Goal: Information Seeking & Learning: Learn about a topic

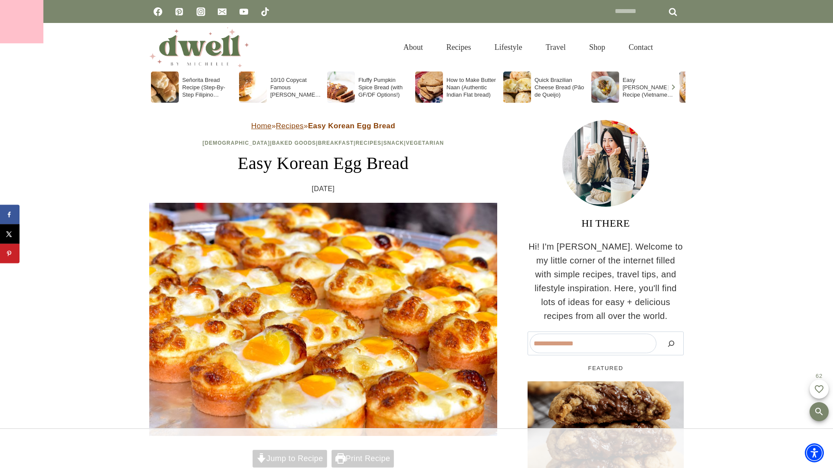
click at [22, 22] on div at bounding box center [21, 21] width 43 height 43
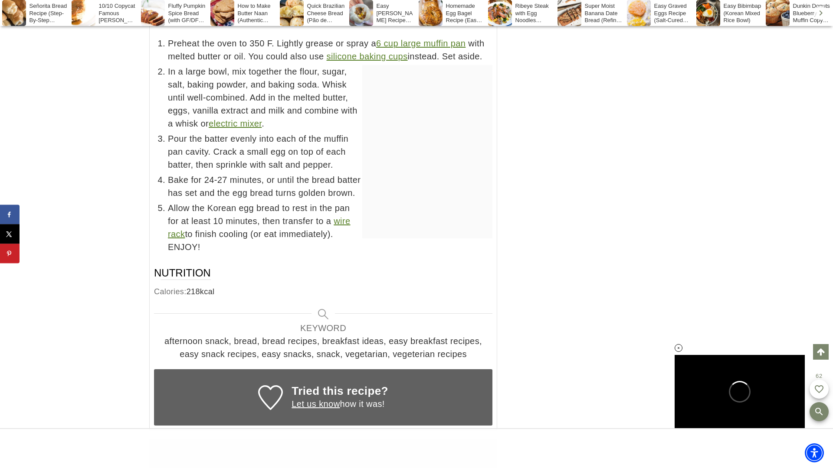
scroll to position [5153, 0]
